Goal: Find specific page/section: Find specific page/section

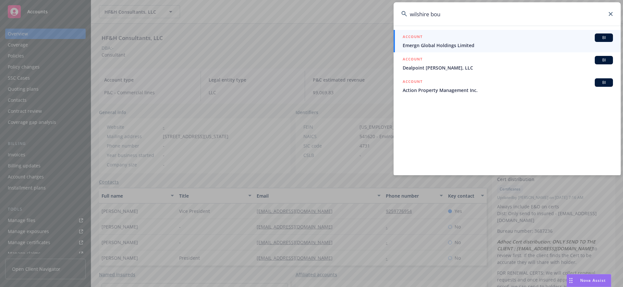
click at [464, 11] on input "wilshire bou" at bounding box center [507, 13] width 227 height 23
drag, startPoint x: 405, startPoint y: 11, endPoint x: 364, endPoint y: 6, distance: 42.2
click at [364, 6] on div "wilshire bou ACCOUNT BI Emergn Global Holdings Limited ACCOUNT BI Dealpoint [PE…" at bounding box center [311, 143] width 623 height 287
type input "u"
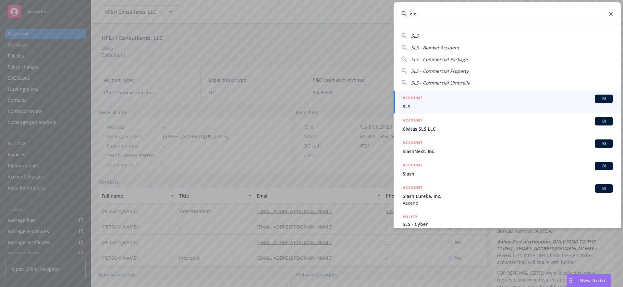
type input "sls"
click at [451, 99] on div "ACCOUNT BI" at bounding box center [508, 98] width 210 height 8
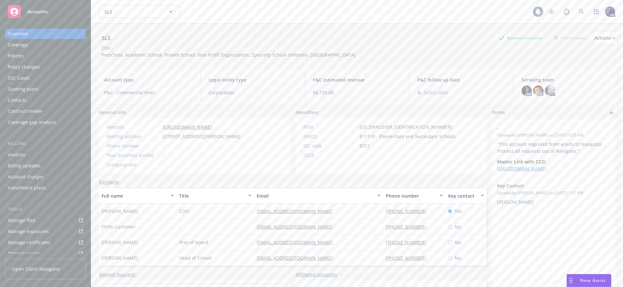
click at [64, 54] on div "Policies" at bounding box center [45, 56] width 75 height 10
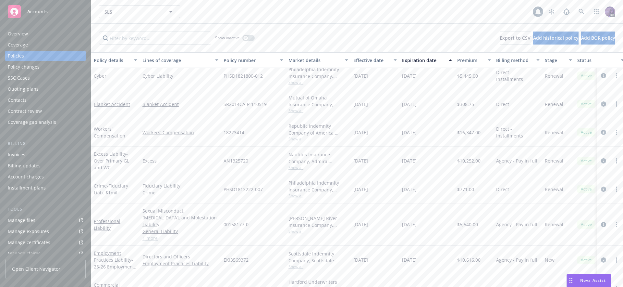
scroll to position [74, 0]
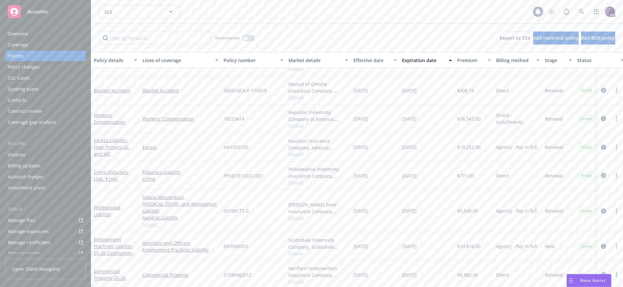
click at [238, 15] on div "SLS SLS" at bounding box center [316, 11] width 434 height 13
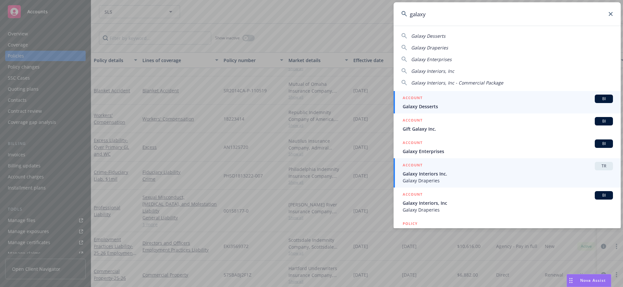
type input "galaxy"
click at [452, 172] on span "Galaxy Interiors Inc." at bounding box center [508, 173] width 210 height 7
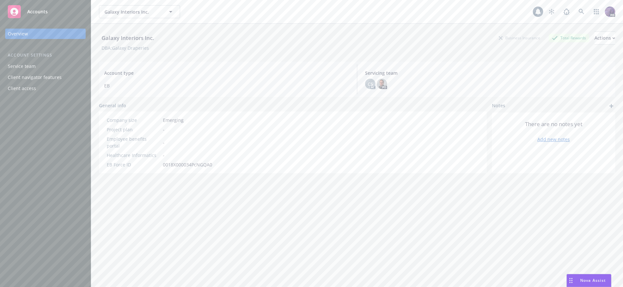
click at [360, 16] on div "Galaxy Interiors Inc. Galaxy Interiors Inc." at bounding box center [316, 11] width 434 height 13
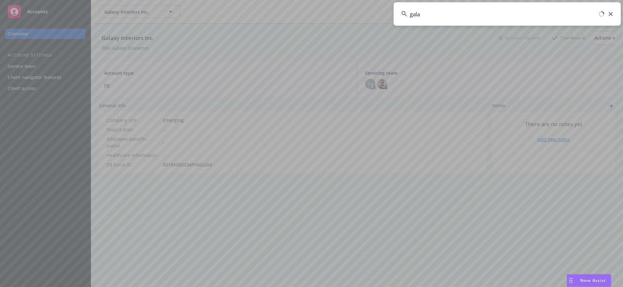
type input "galax"
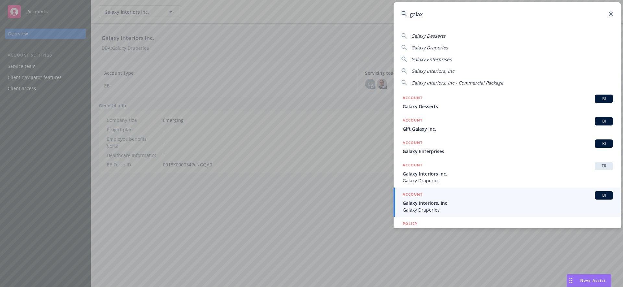
scroll to position [17, 0]
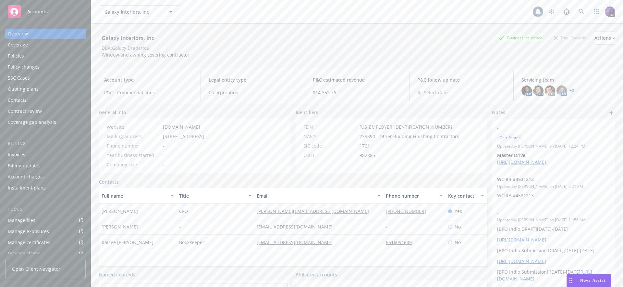
click at [53, 54] on div "Policies" at bounding box center [45, 56] width 75 height 10
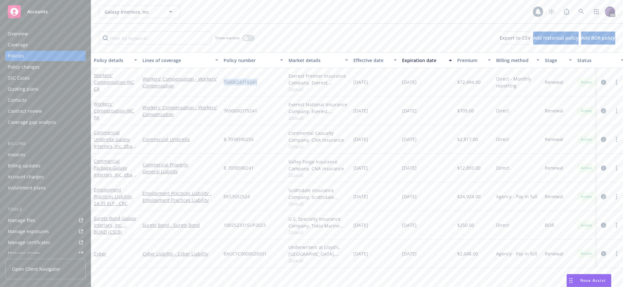
drag, startPoint x: 253, startPoint y: 83, endPoint x: 221, endPoint y: 83, distance: 32.8
click at [221, 83] on div "7600024718241" at bounding box center [253, 82] width 65 height 29
copy div "7600024718241"
drag, startPoint x: 262, startPoint y: 112, endPoint x: 224, endPoint y: 112, distance: 38.3
click at [224, 112] on div "7690000375241" at bounding box center [253, 110] width 65 height 29
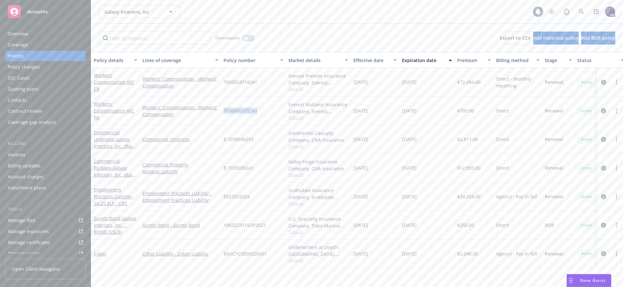
copy span "7690000375241"
click at [298, 117] on span "Show all" at bounding box center [319, 118] width 60 height 6
click at [34, 88] on div "Quoting plans" at bounding box center [23, 89] width 31 height 10
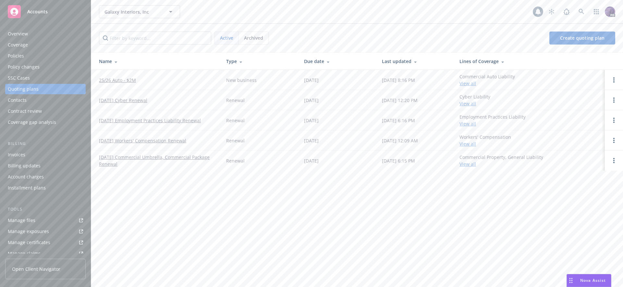
click at [132, 138] on link "[DATE] Workers' Compensation Renewal" at bounding box center [142, 140] width 87 height 7
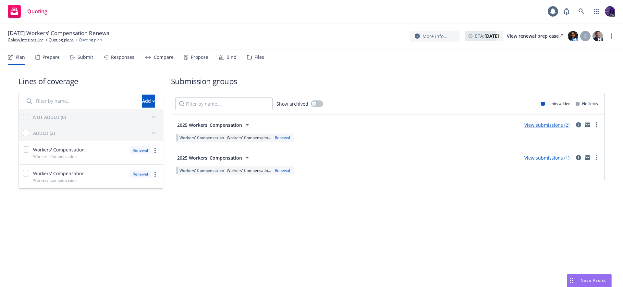
click at [123, 56] on div "Responses" at bounding box center [122, 57] width 23 height 5
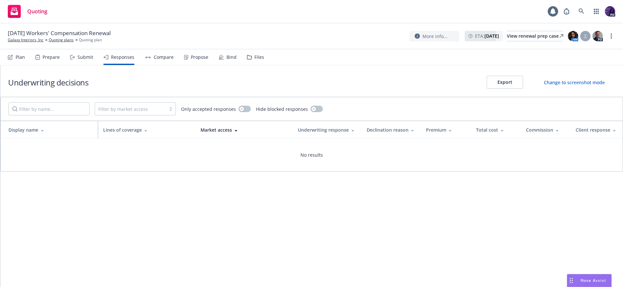
click at [85, 55] on div "Submit" at bounding box center [86, 57] width 16 height 5
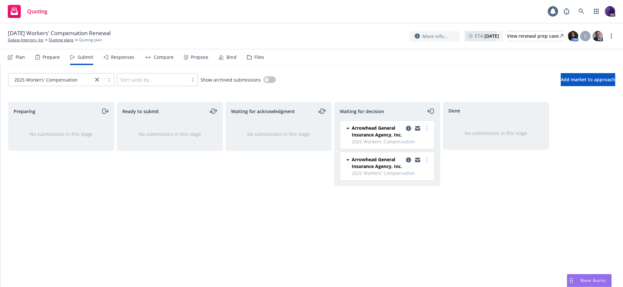
drag, startPoint x: 193, startPoint y: 3, endPoint x: 194, endPoint y: 12, distance: 9.4
click at [194, 4] on div "Quoting 1 PD" at bounding box center [311, 11] width 623 height 23
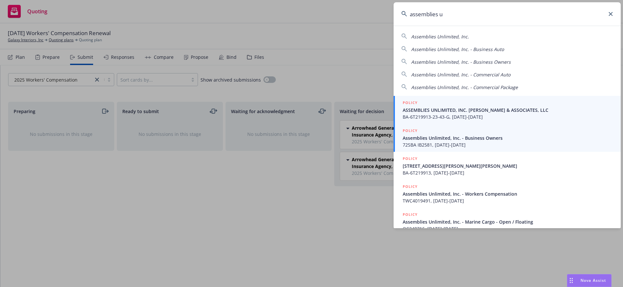
type input "assemblies u"
click at [478, 111] on span "ASSEMBLIES UNLIMITED, INC. SHAW & ASSOCIATES, LLC" at bounding box center [508, 109] width 210 height 7
